Goal: Task Accomplishment & Management: Manage account settings

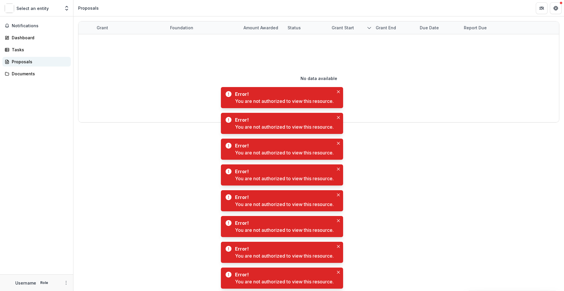
click at [24, 61] on div "Proposals" at bounding box center [39, 62] width 54 height 6
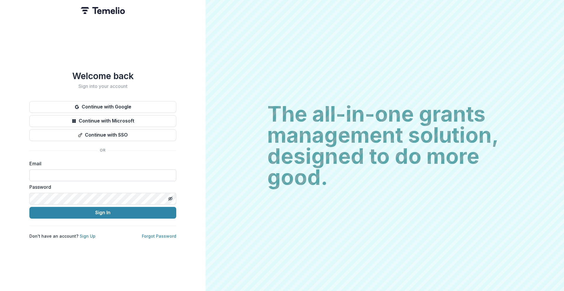
click at [79, 170] on input at bounding box center [102, 176] width 147 height 12
type input "**********"
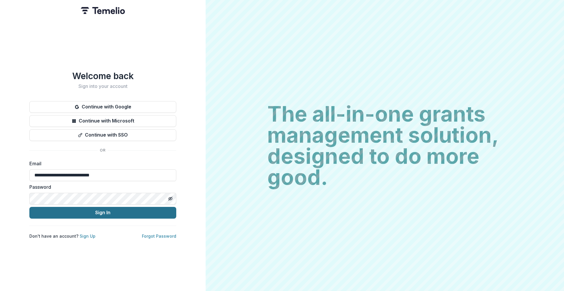
click at [164, 212] on button "Sign In" at bounding box center [102, 213] width 147 height 12
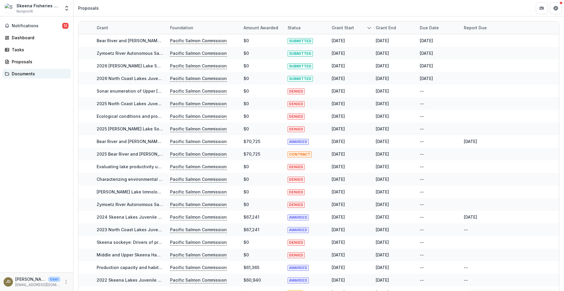
click at [12, 73] on div "Documents" at bounding box center [39, 74] width 54 height 6
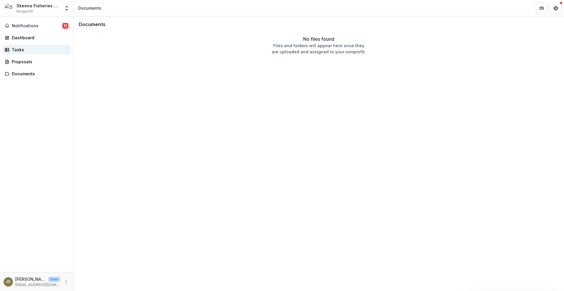
click at [25, 47] on div "Tasks" at bounding box center [39, 50] width 54 height 6
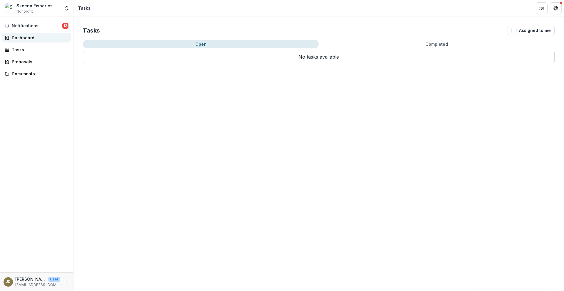
click at [29, 36] on div "Dashboard" at bounding box center [39, 38] width 54 height 6
